Goal: Information Seeking & Learning: Learn about a topic

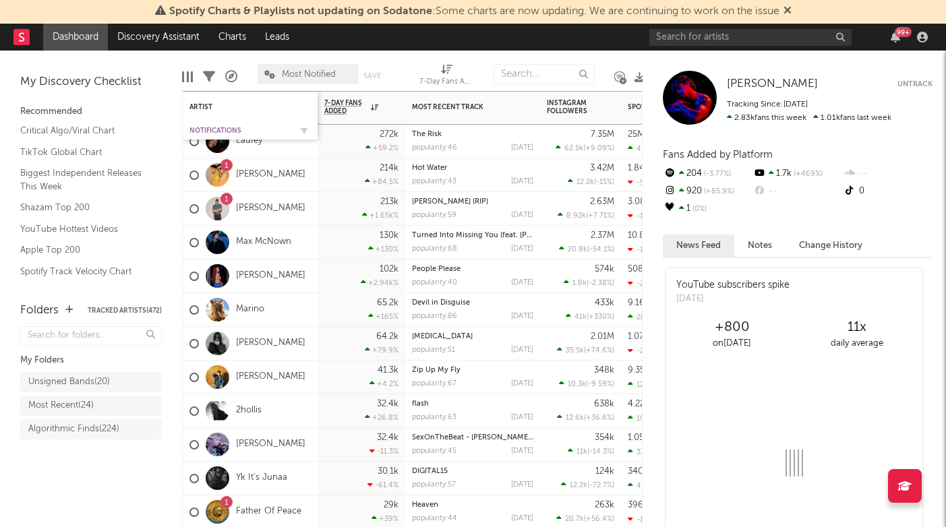
click at [208, 129] on div "Notifications" at bounding box center [239, 131] width 101 height 8
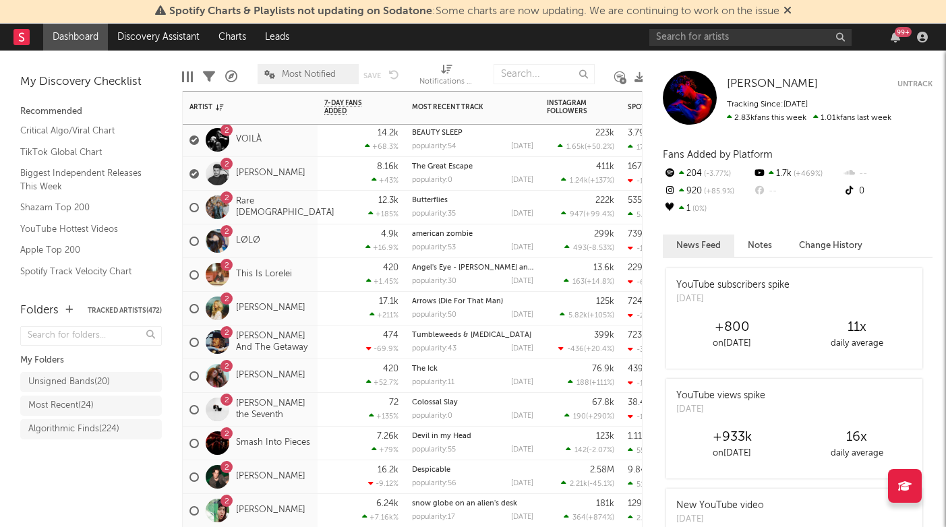
click at [307, 355] on div "2 Eddie And The Getaway" at bounding box center [249, 342] width 121 height 39
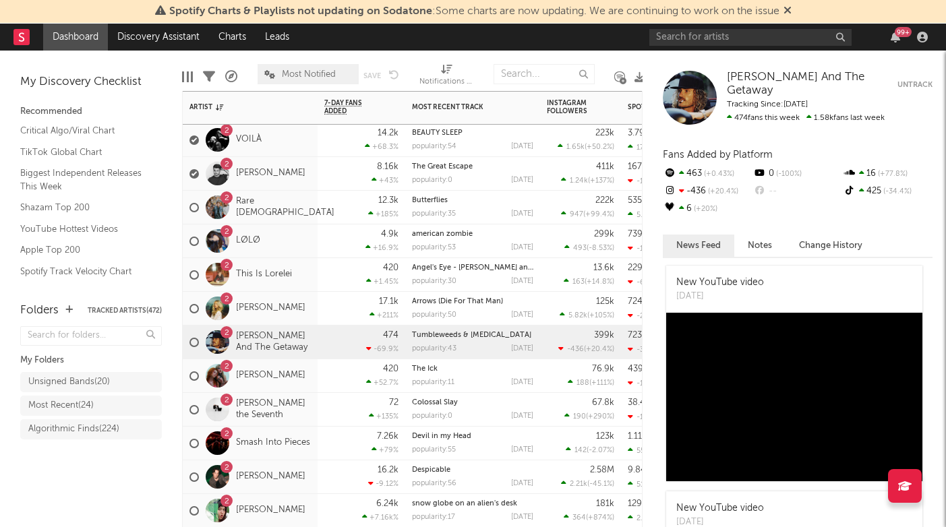
scroll to position [115, 0]
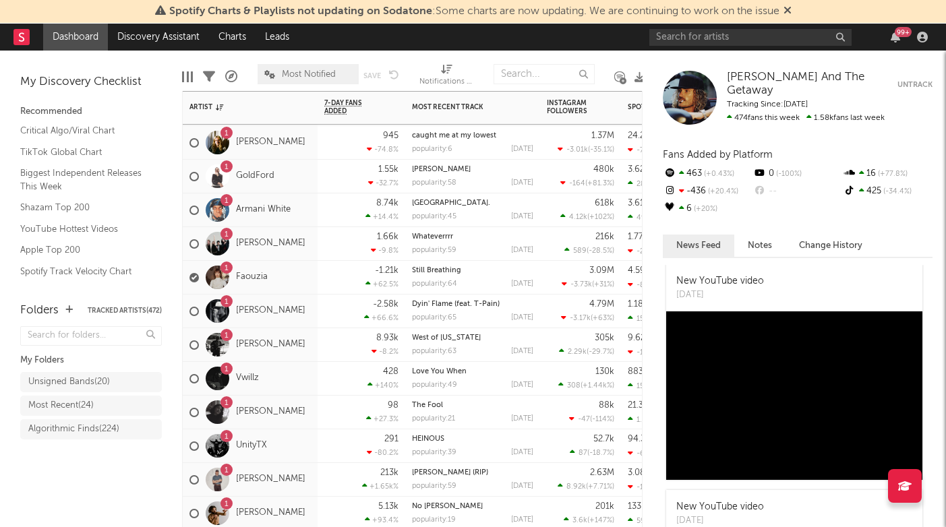
click at [309, 322] on div "1 Tayler Holder" at bounding box center [250, 312] width 135 height 34
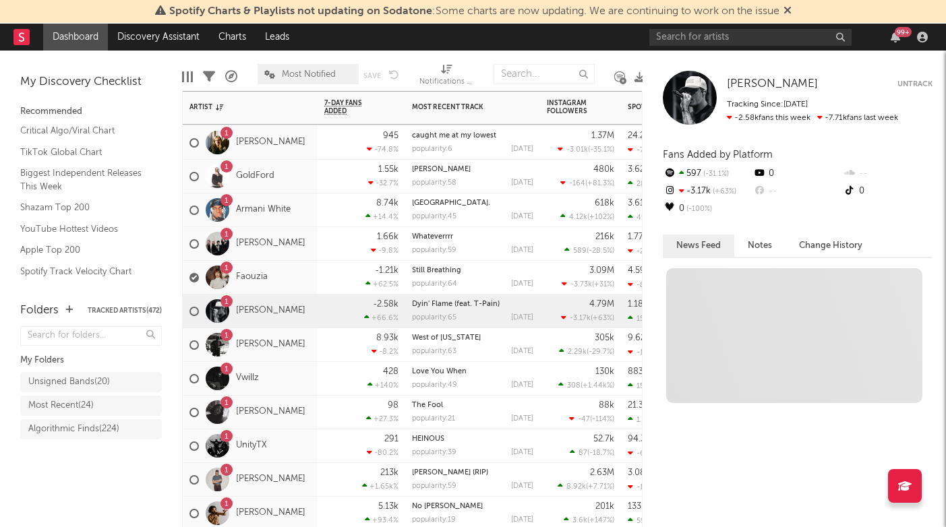
scroll to position [0, 0]
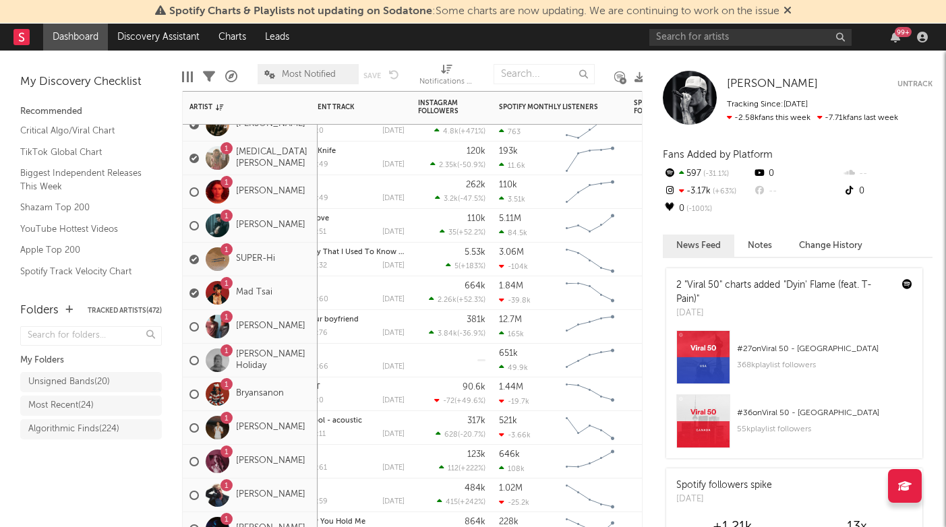
click at [310, 205] on div "1 Michael Aldag" at bounding box center [250, 192] width 135 height 34
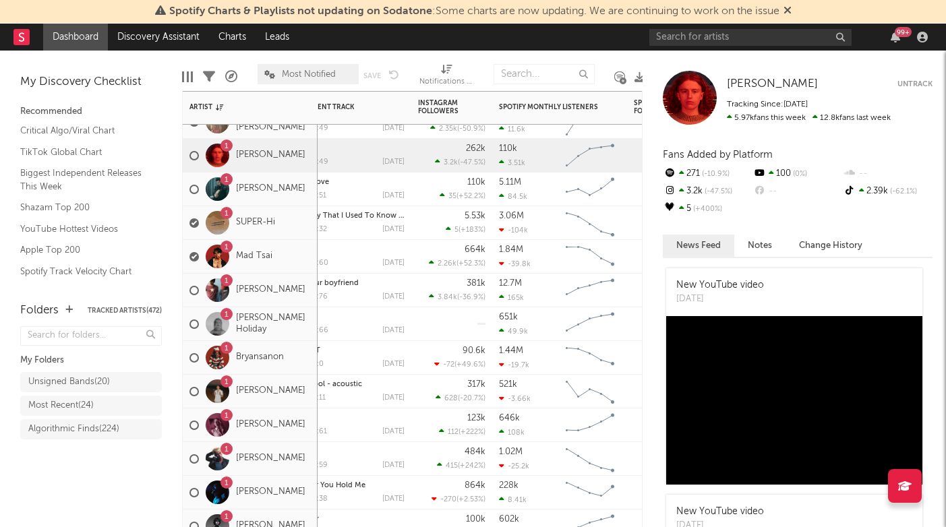
click at [309, 334] on div "1 Keli Holiday" at bounding box center [250, 324] width 135 height 34
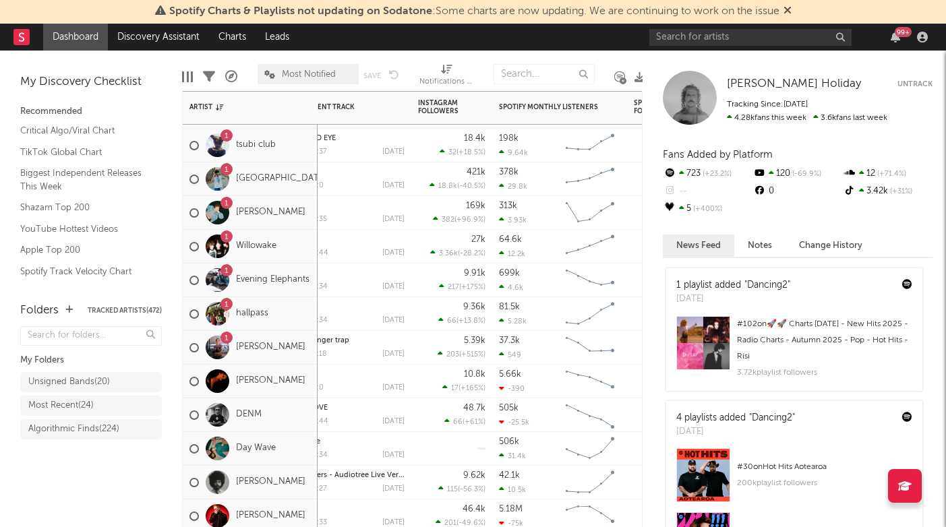
click at [309, 75] on span "Most Notified" at bounding box center [309, 74] width 54 height 9
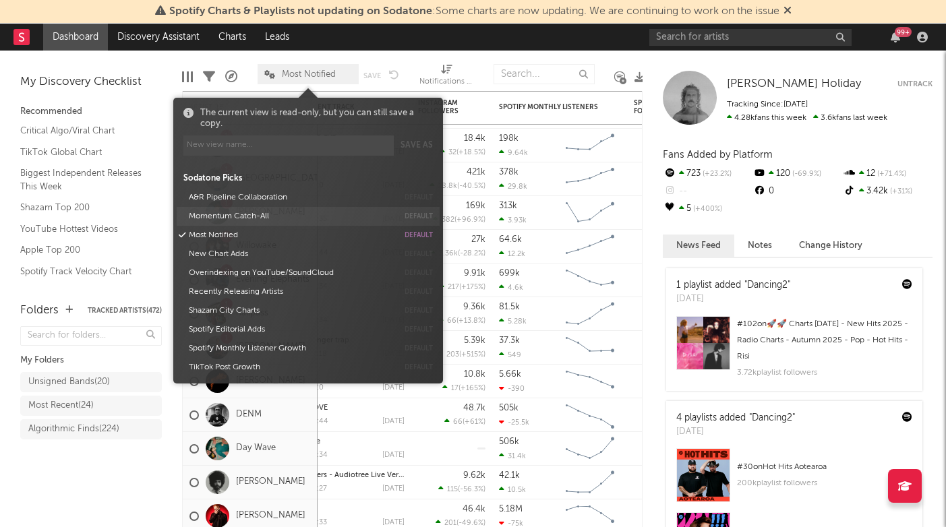
click at [261, 210] on button "Momentum Catch-All" at bounding box center [291, 216] width 214 height 19
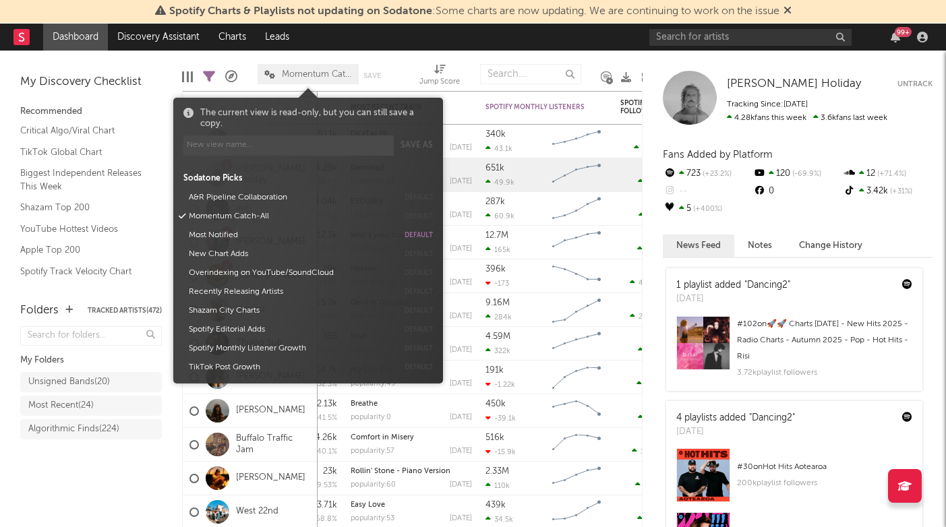
click at [121, 488] on div "Folders Tracked Artists ( 472 ) My Folders Unsigned Bands ( 20 ) Most Recent ( …" at bounding box center [91, 408] width 182 height 239
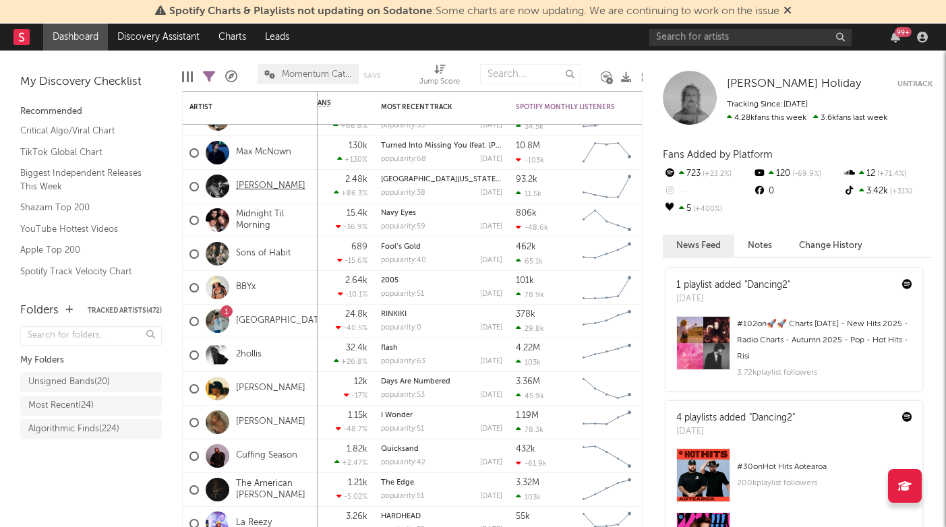
click at [258, 185] on link "Solon Holt" at bounding box center [270, 186] width 69 height 11
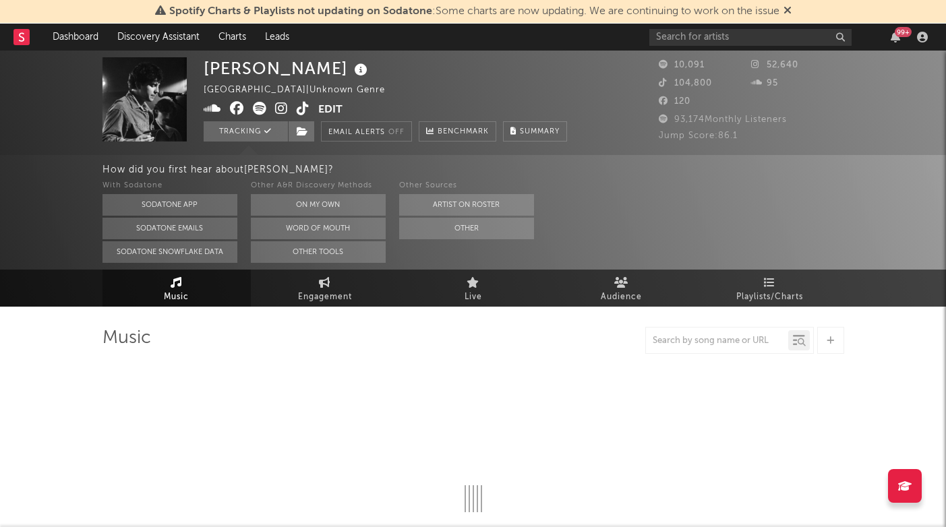
select select "6m"
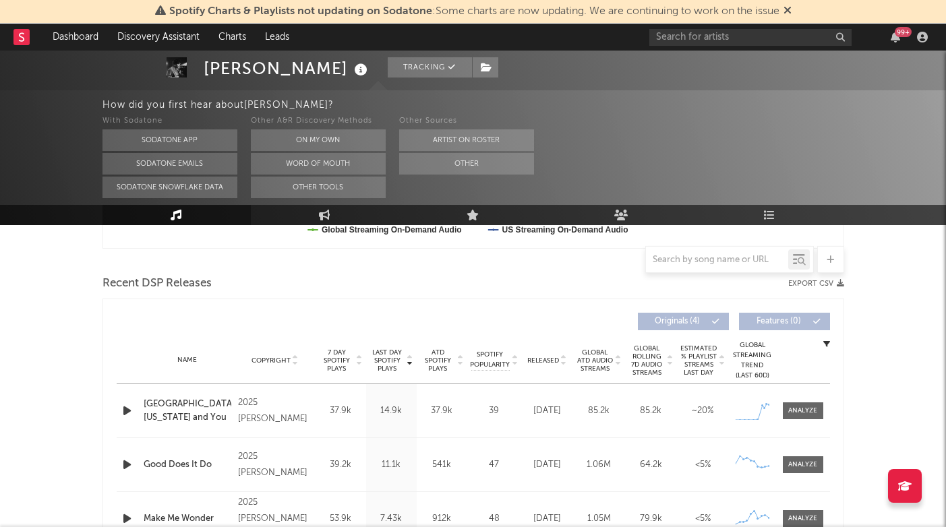
scroll to position [437, 0]
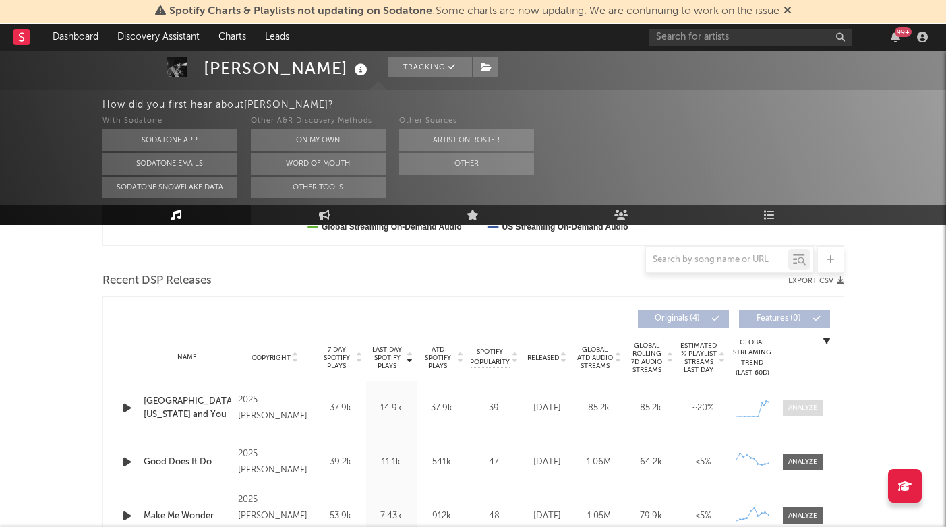
click at [797, 408] on div at bounding box center [802, 408] width 29 height 10
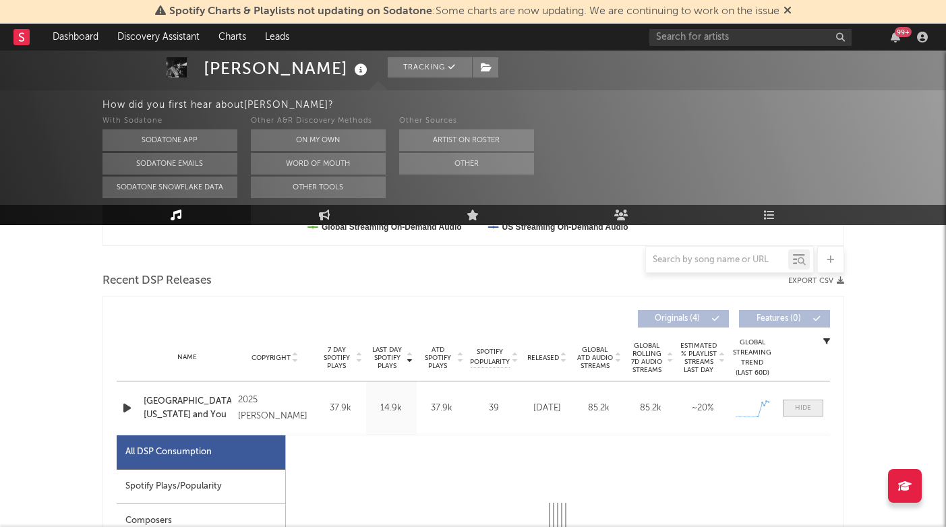
select select "1w"
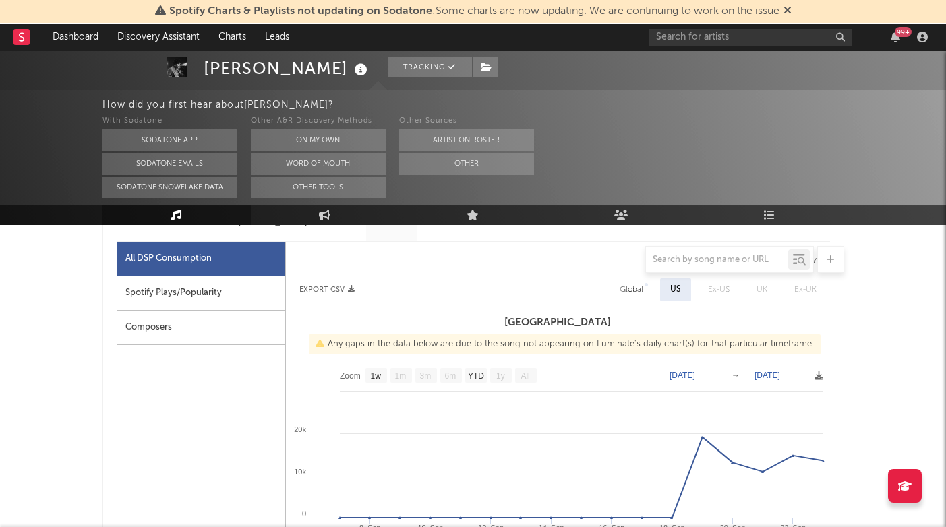
scroll to position [634, 0]
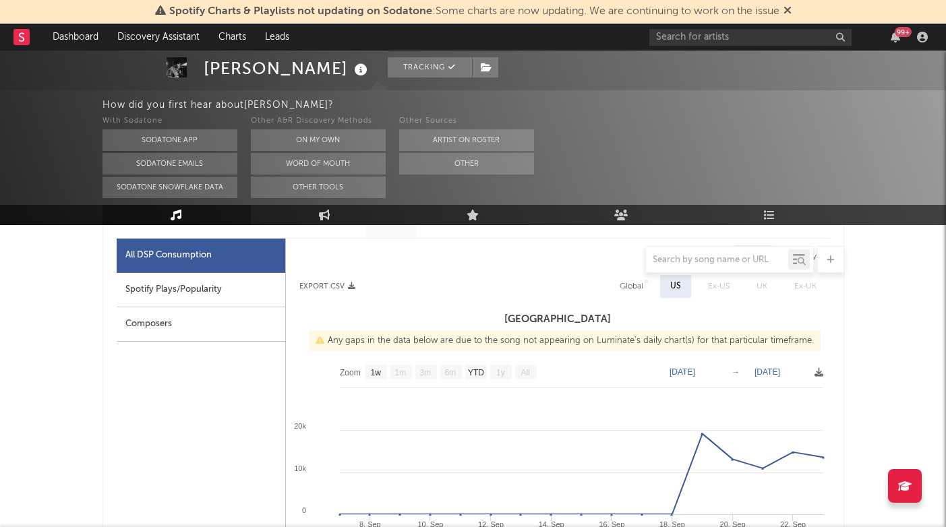
click at [623, 291] on div "Global" at bounding box center [631, 286] width 24 height 16
select select "1w"
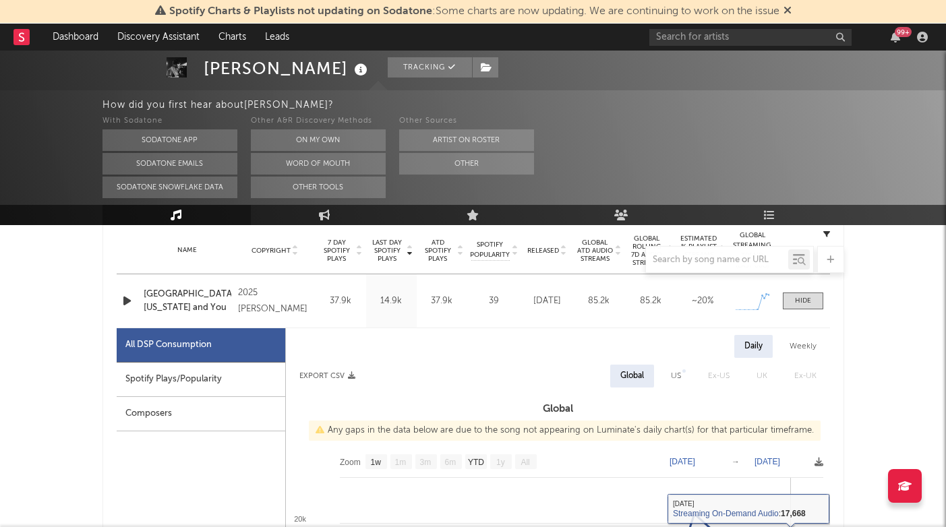
scroll to position [515, 0]
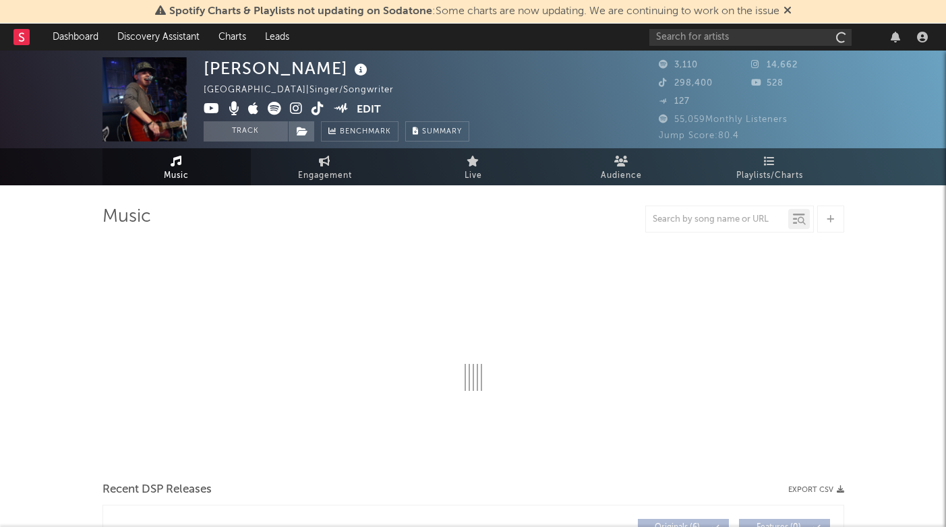
select select "6m"
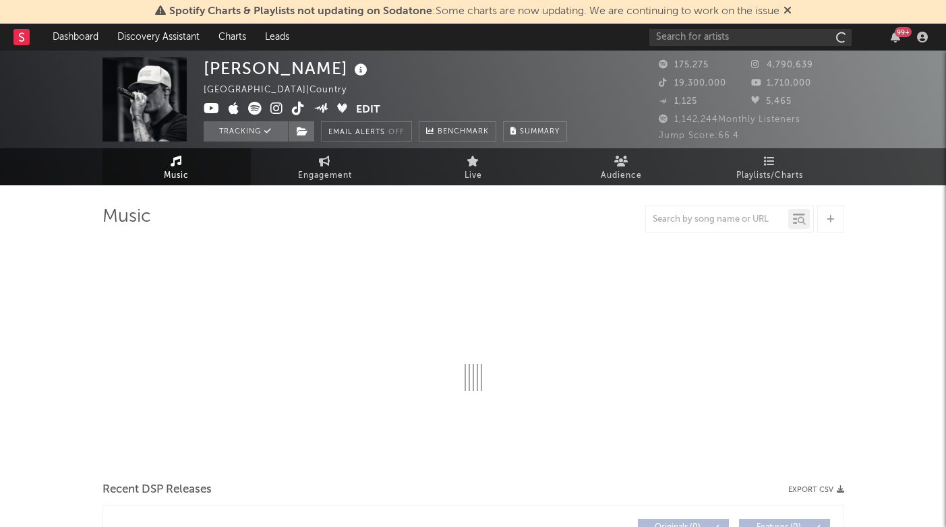
select select "6m"
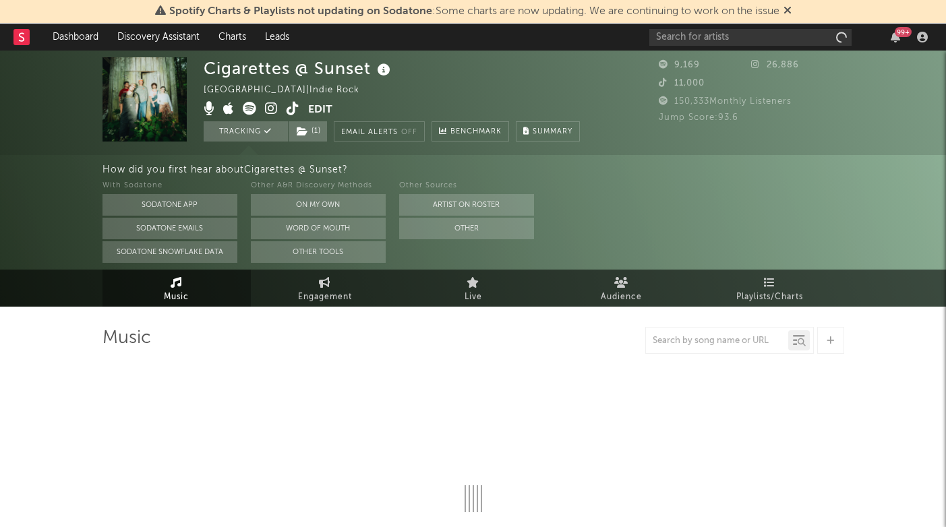
select select "1w"
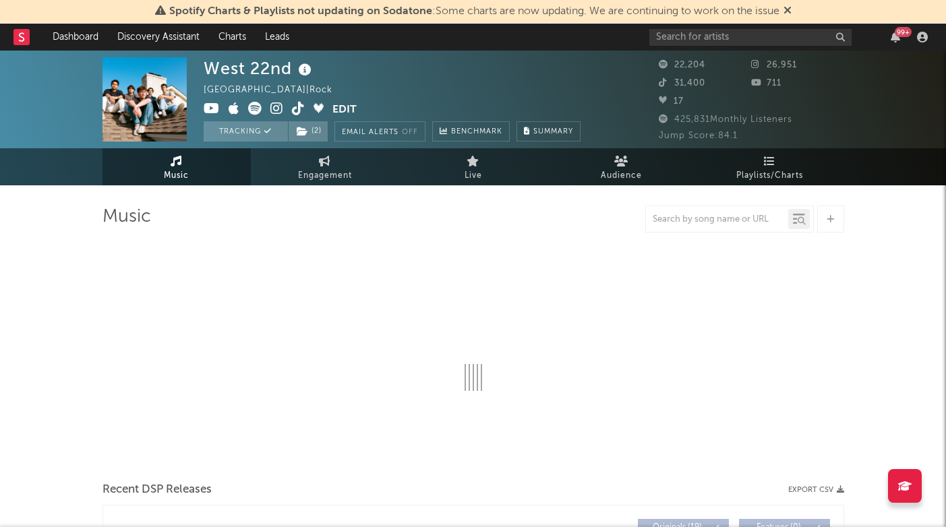
select select "6m"
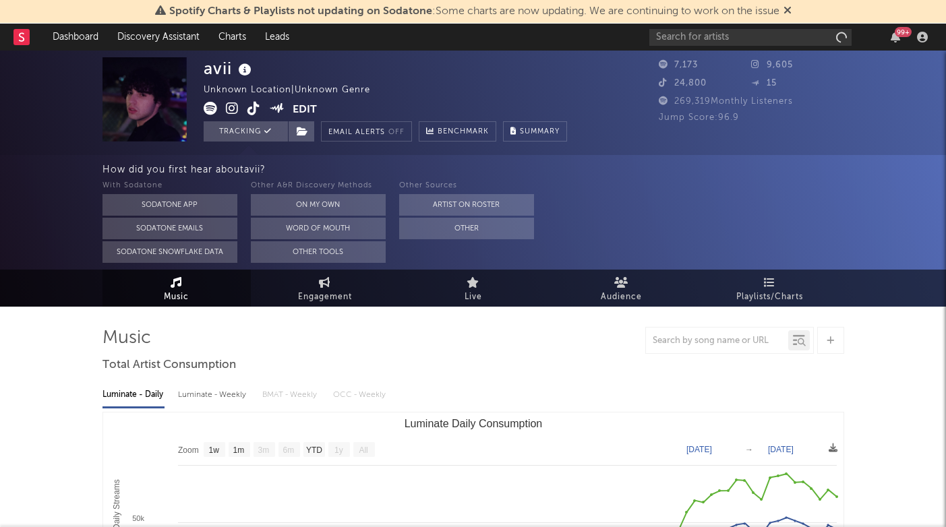
select select "1w"
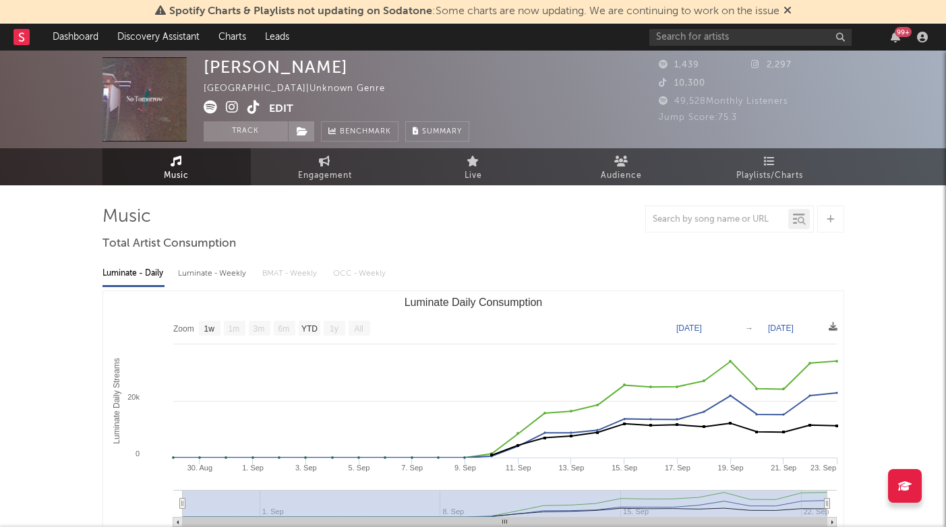
select select "1w"
